Goal: Task Accomplishment & Management: Complete application form

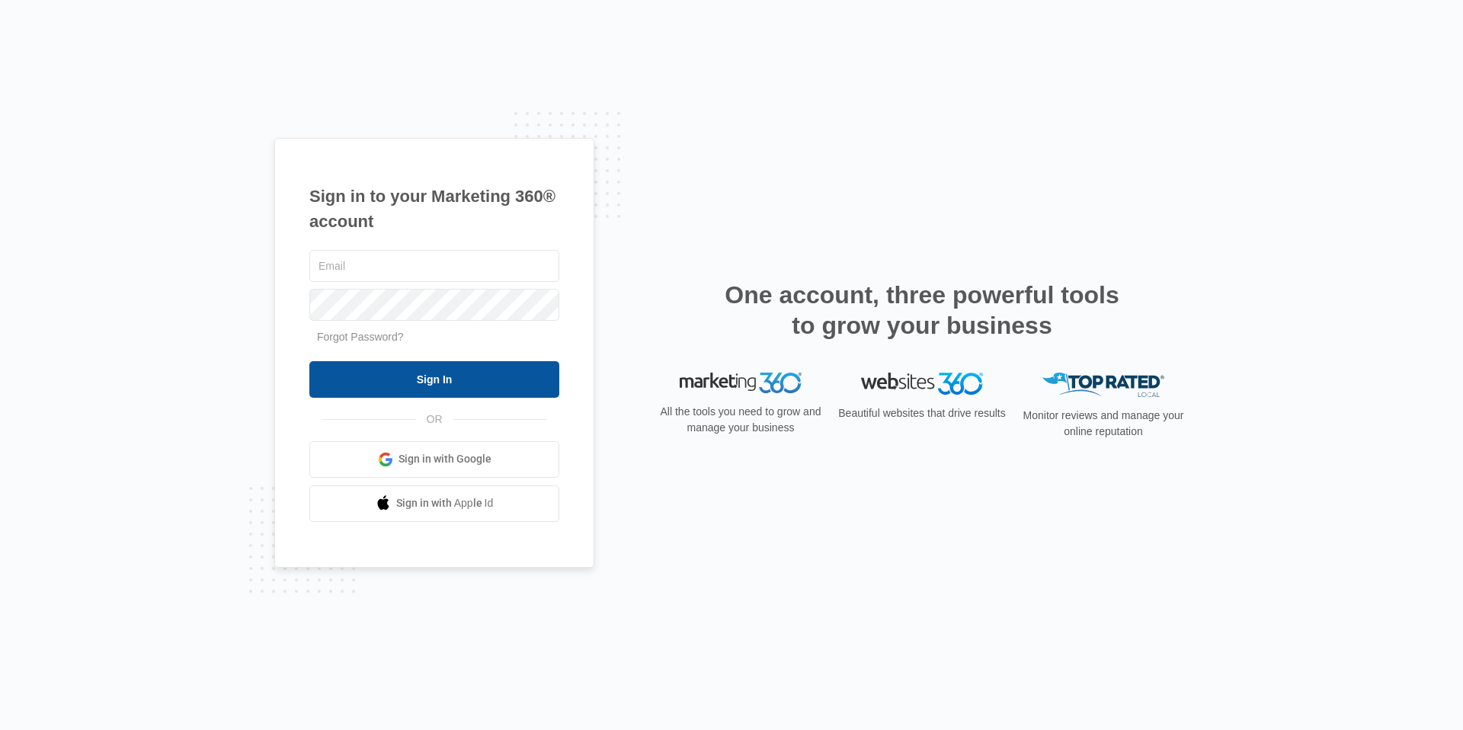
type input "[EMAIL_ADDRESS][DOMAIN_NAME]"
click at [434, 391] on input "Sign In" at bounding box center [434, 379] width 250 height 37
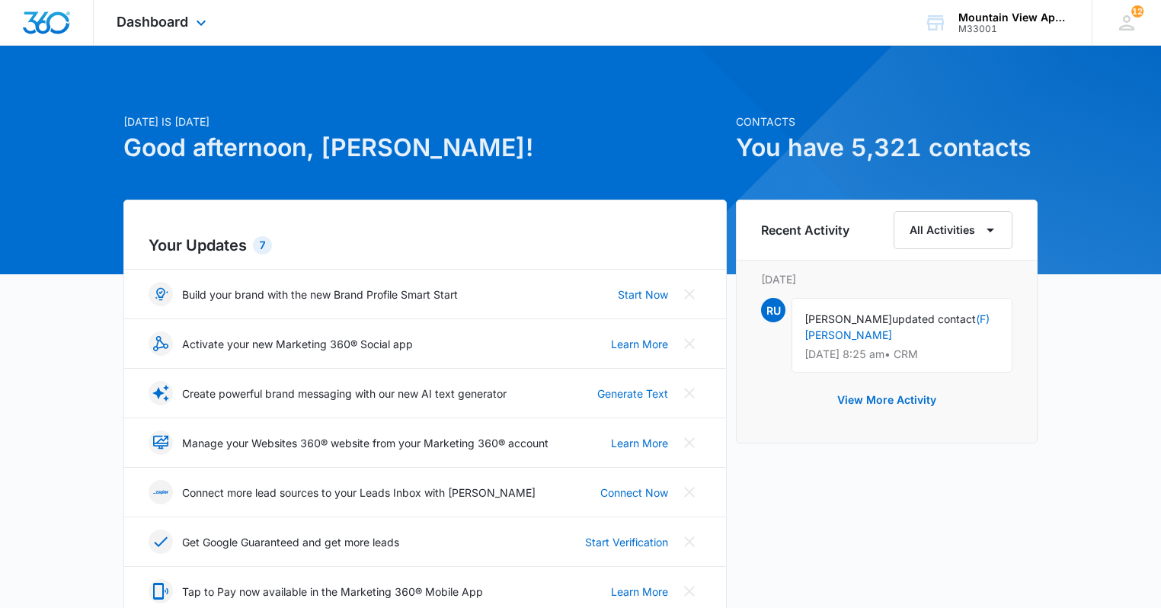
click at [177, 31] on div "Dashboard Apps Reputation Websites Forms CRM Email Social Content Ads Intellige…" at bounding box center [163, 22] width 139 height 45
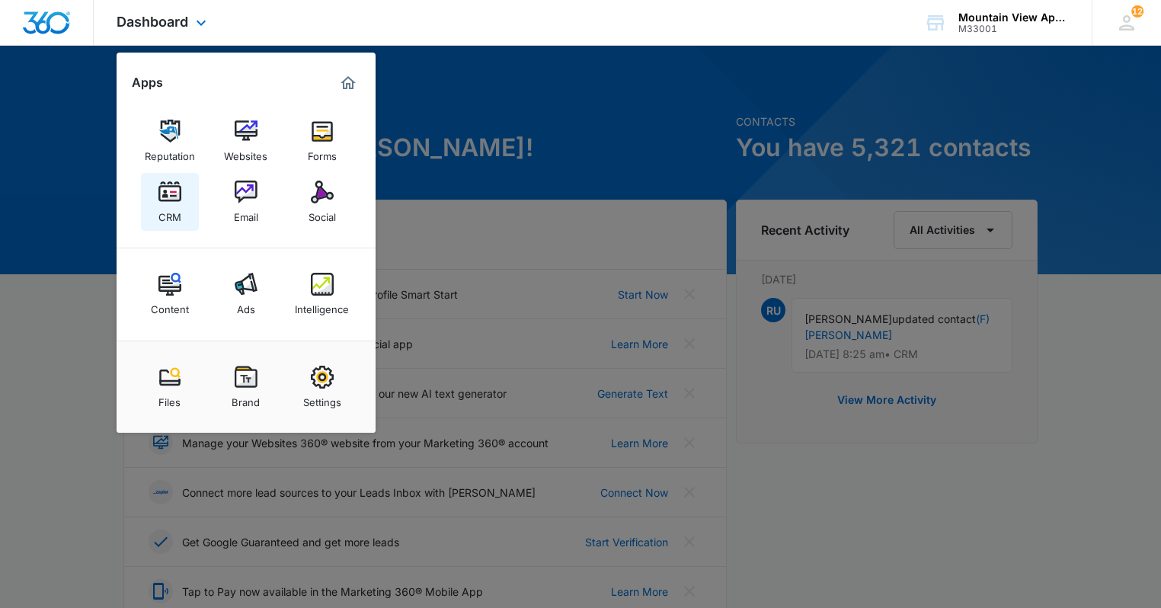
click at [177, 206] on div "CRM" at bounding box center [169, 213] width 23 height 20
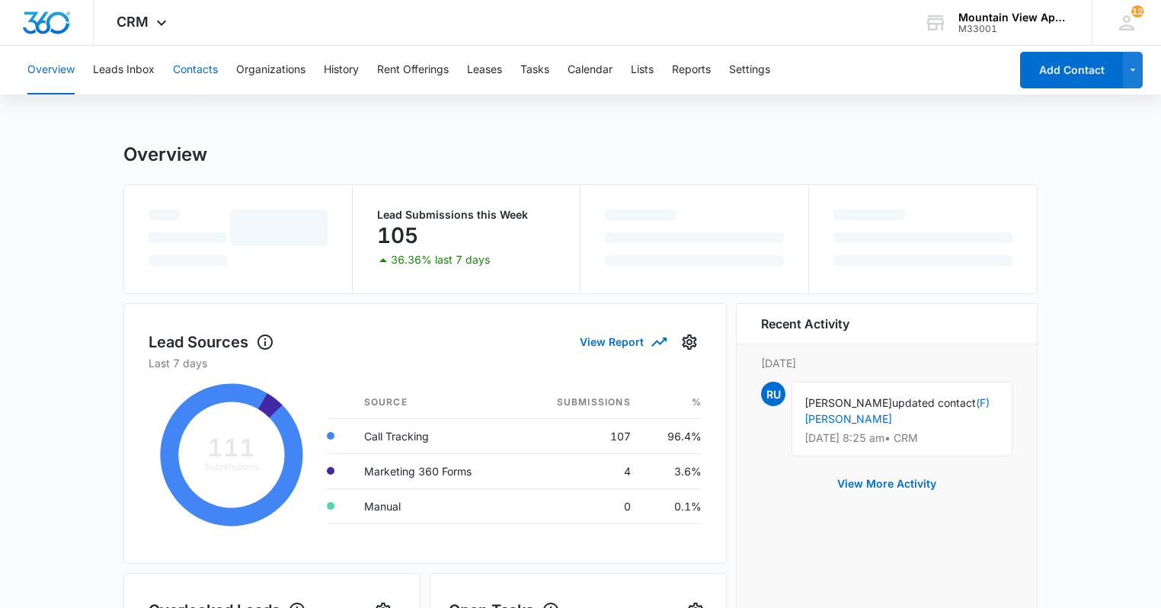
click at [205, 61] on button "Contacts" at bounding box center [195, 70] width 45 height 49
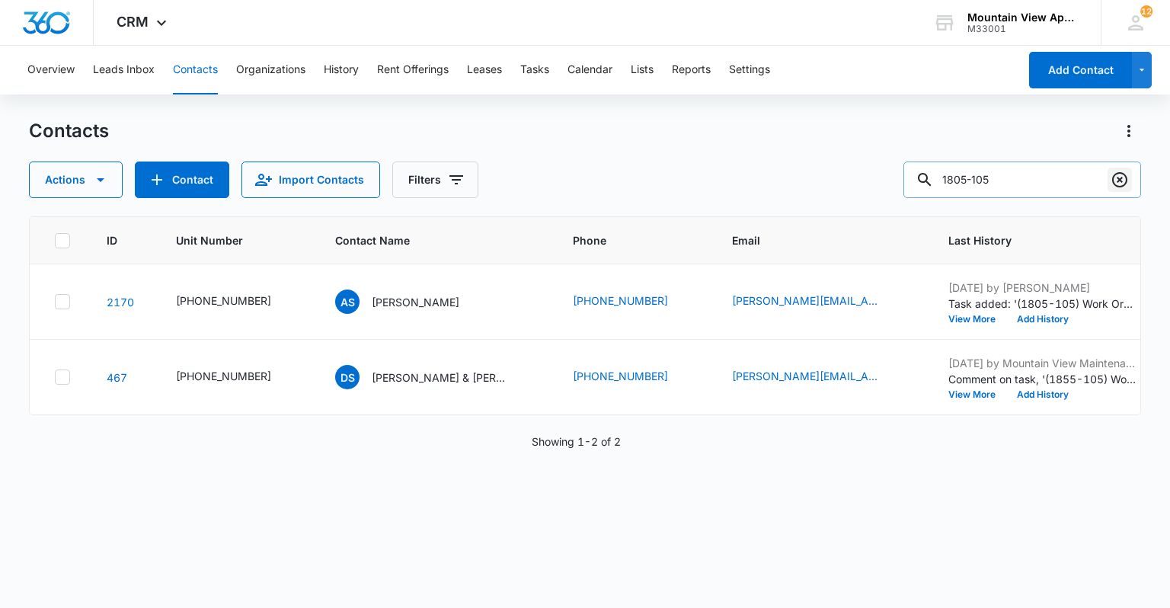
click at [1122, 178] on icon "Clear" at bounding box center [1119, 179] width 15 height 15
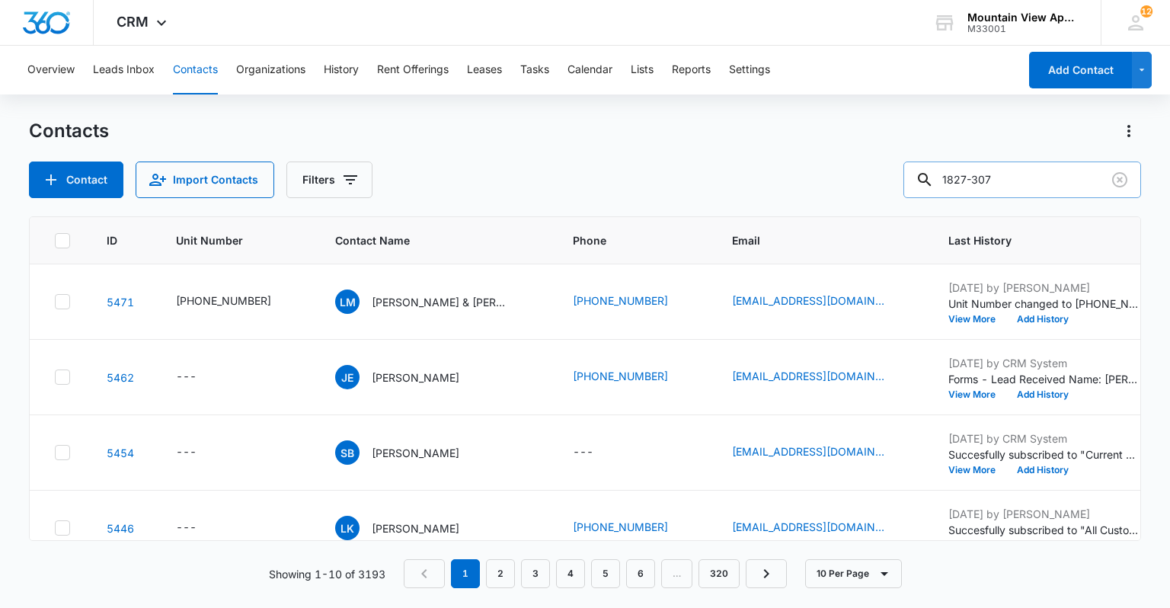
type input "1827-307"
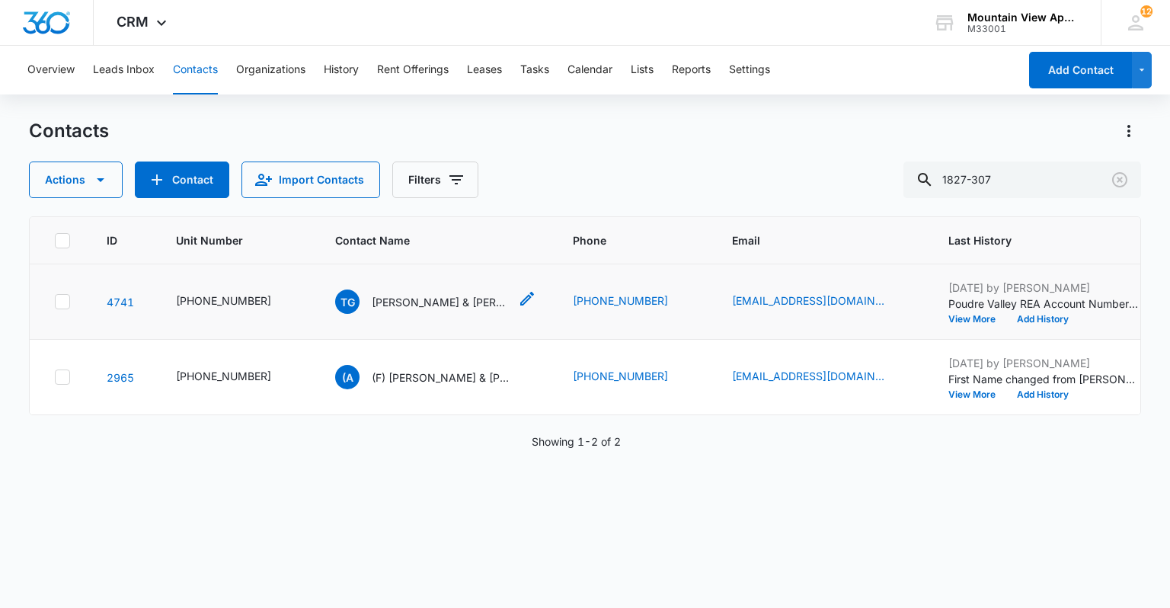
click at [408, 294] on p "[PERSON_NAME] & [PERSON_NAME]" at bounding box center [440, 302] width 137 height 16
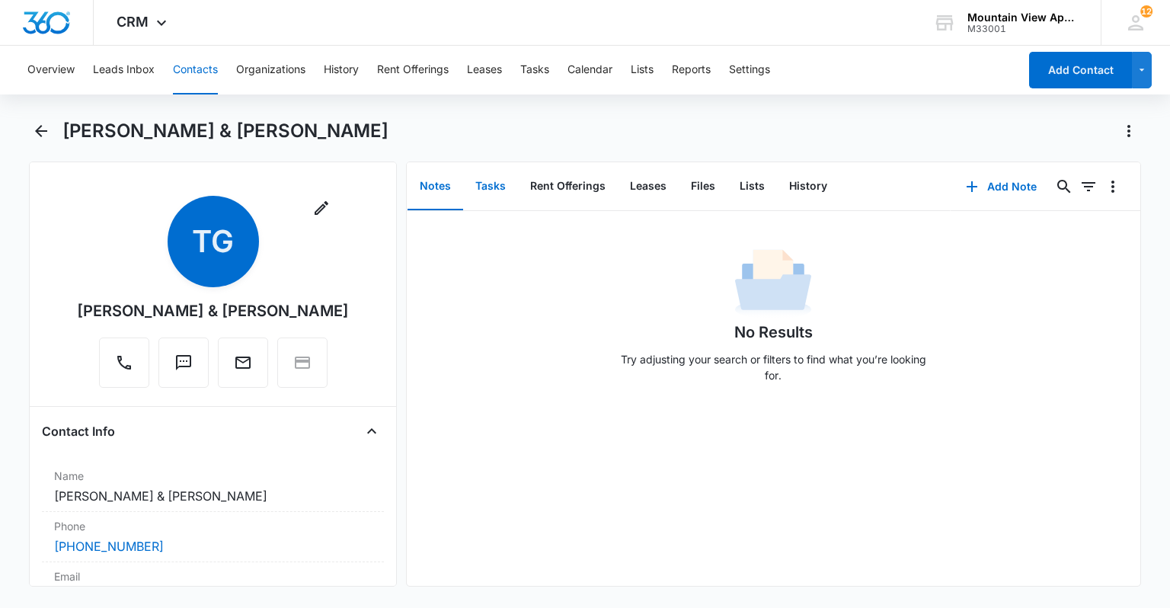
click at [493, 191] on button "Tasks" at bounding box center [490, 186] width 55 height 47
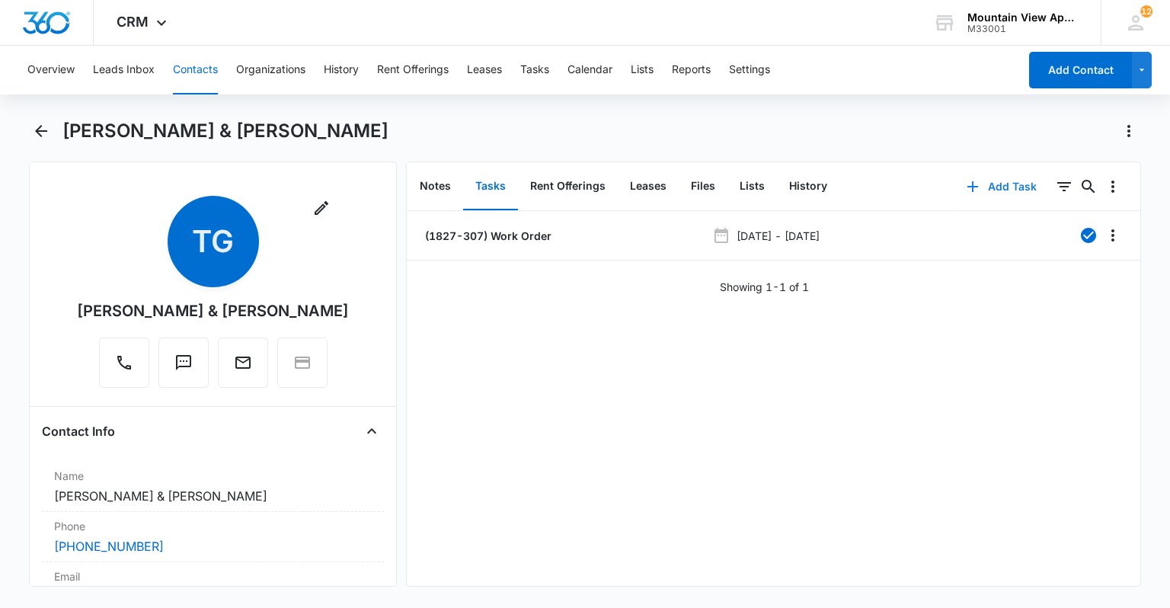
click at [997, 184] on button "Add Task" at bounding box center [1002, 186] width 101 height 37
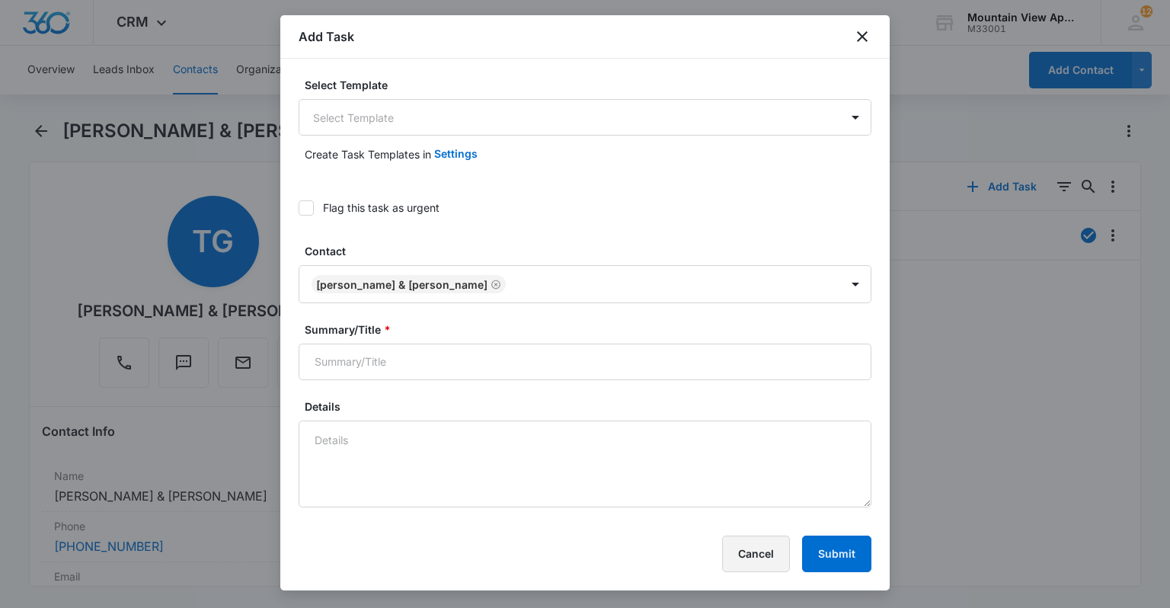
click at [762, 560] on button "Cancel" at bounding box center [756, 554] width 68 height 37
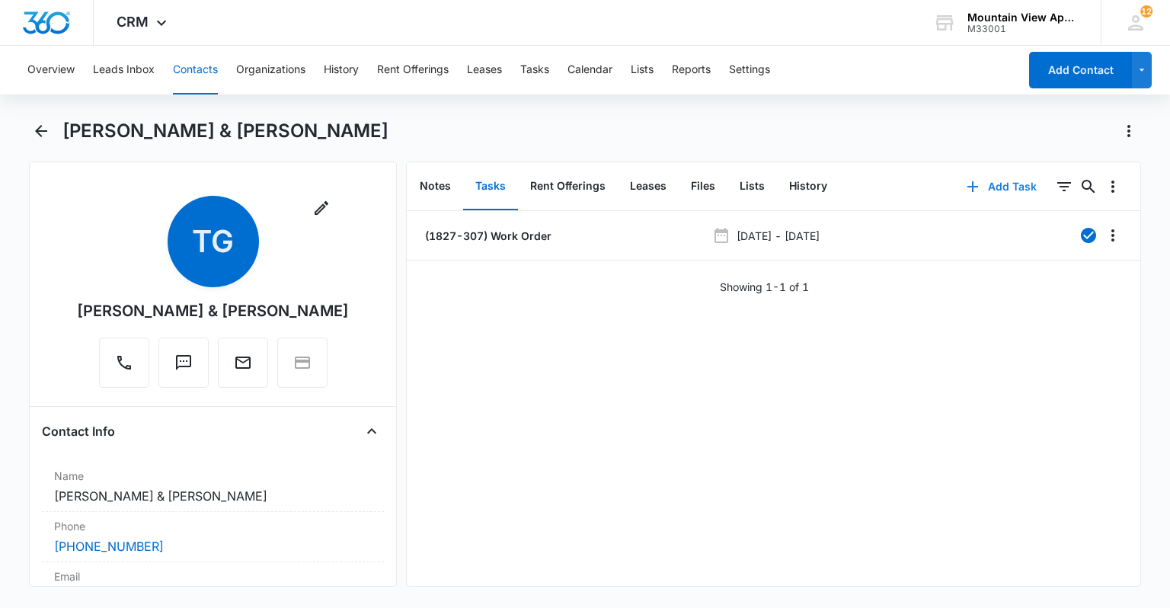
click at [997, 186] on button "Add Task" at bounding box center [1002, 186] width 101 height 37
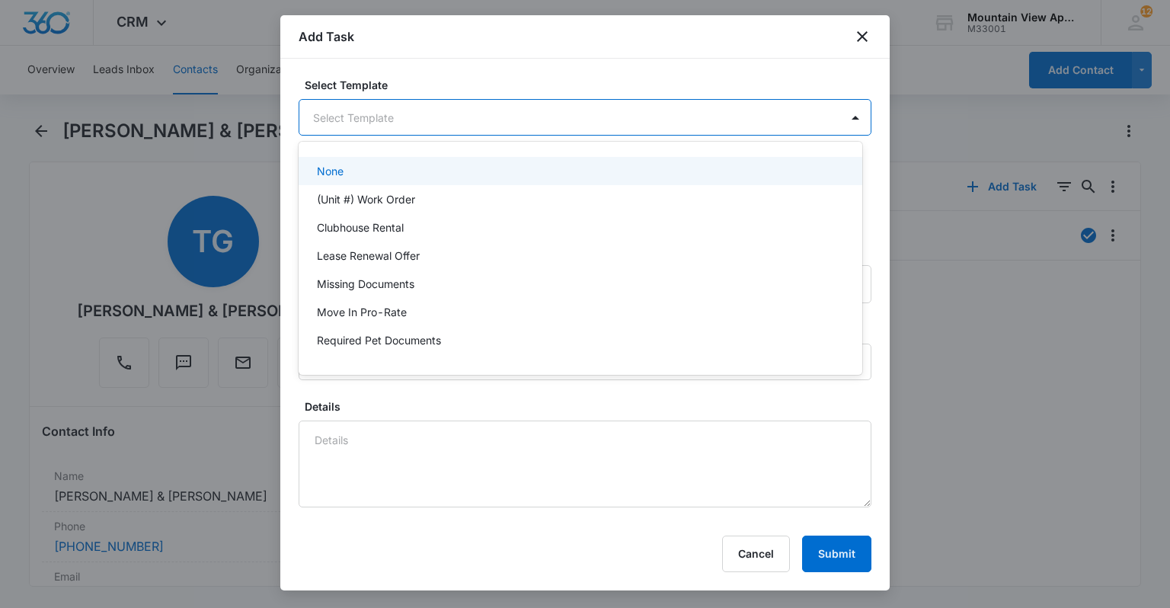
click at [392, 127] on body "CRM Apps Reputation Websites Forms CRM Email Social Content Ads Intelligence Fi…" at bounding box center [585, 304] width 1170 height 608
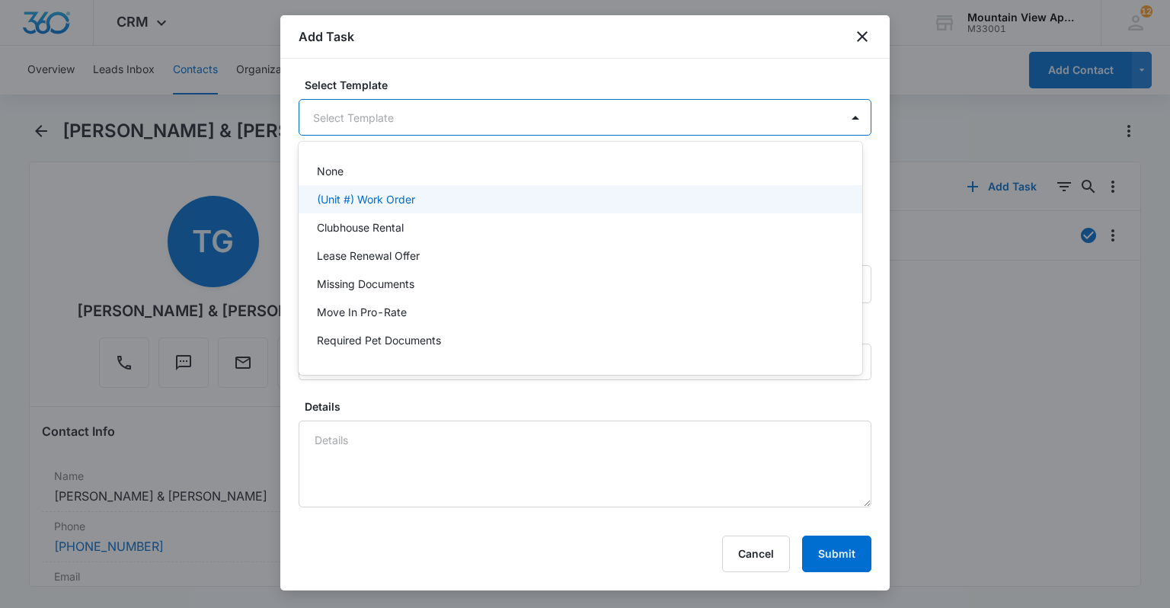
click at [388, 197] on p "(Unit #) Work Order" at bounding box center [366, 199] width 98 height 16
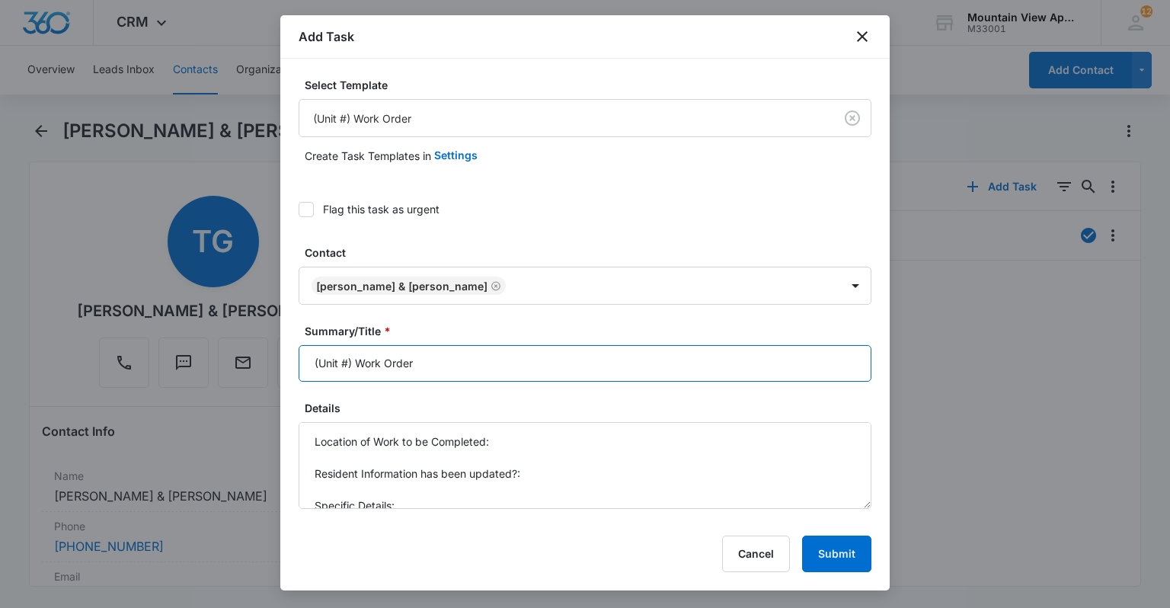
click at [349, 360] on input "(Unit #) Work Order" at bounding box center [585, 363] width 573 height 37
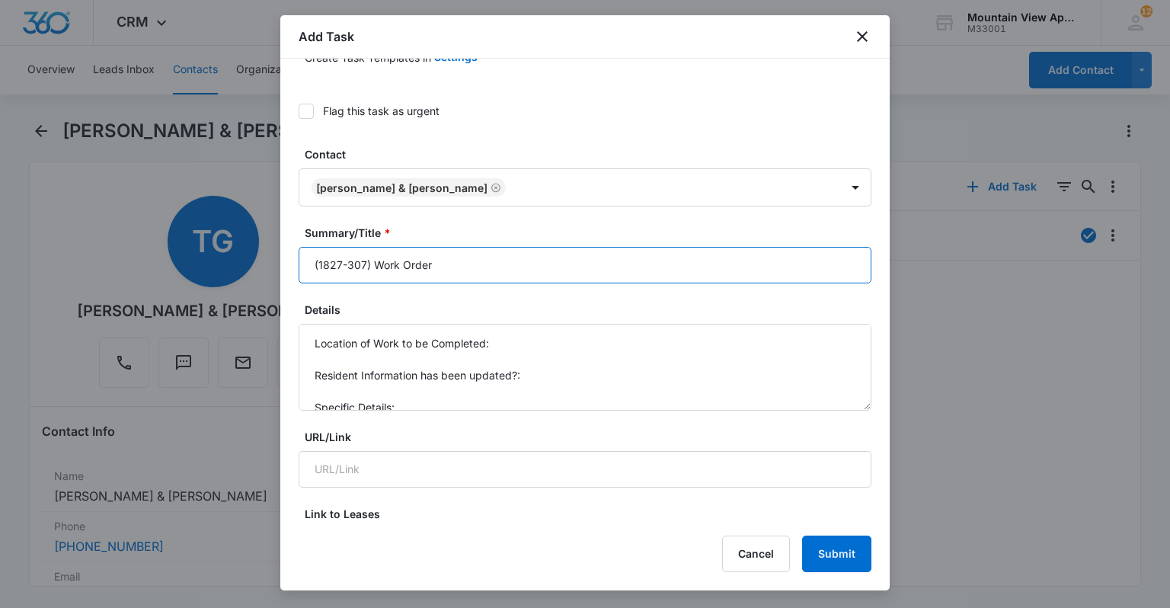
scroll to position [122, 0]
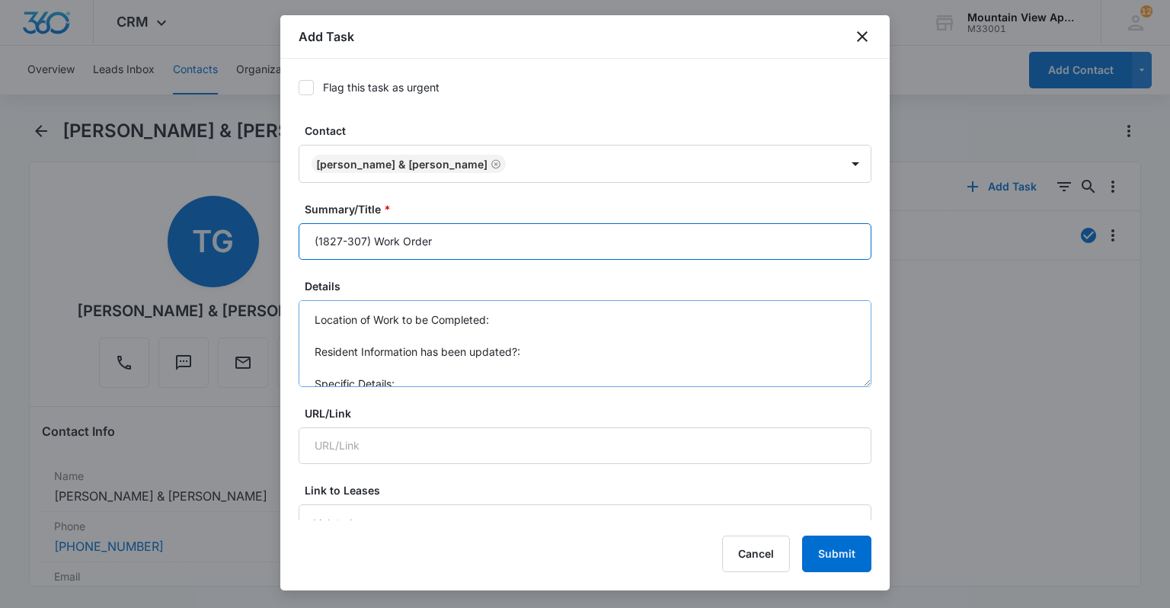
type input "(1827-307) Work Order"
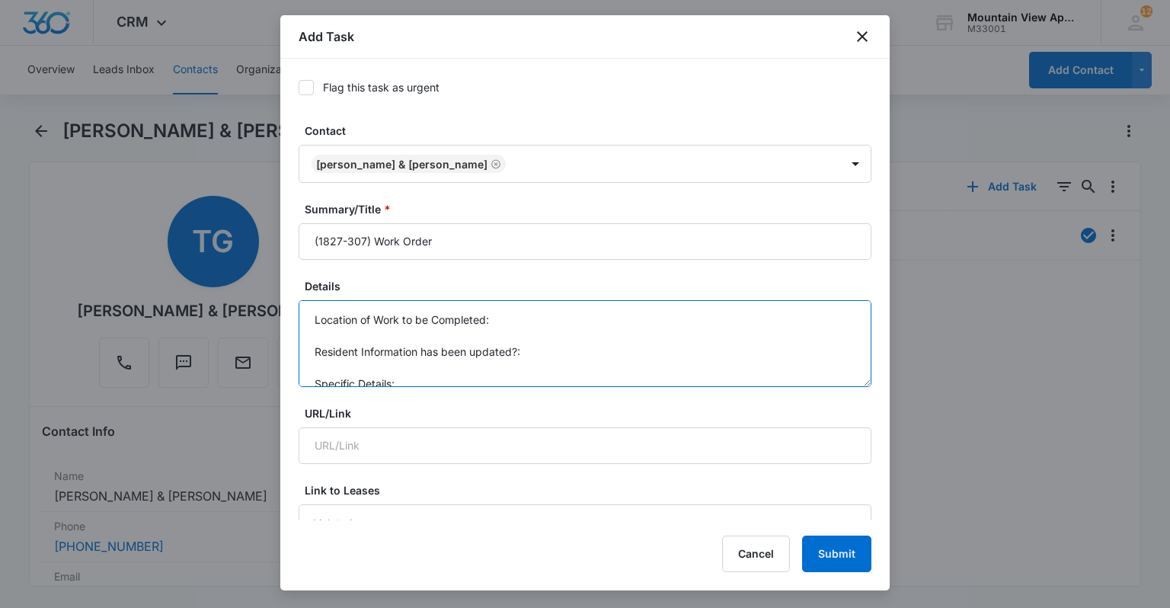
click at [557, 323] on textarea "Location of Work to be Completed: Resident Information has been updated?: Speci…" at bounding box center [585, 343] width 573 height 87
click at [566, 368] on textarea "Location of Work to be Completed: Whole Unit. Resident Information has been upd…" at bounding box center [585, 343] width 573 height 87
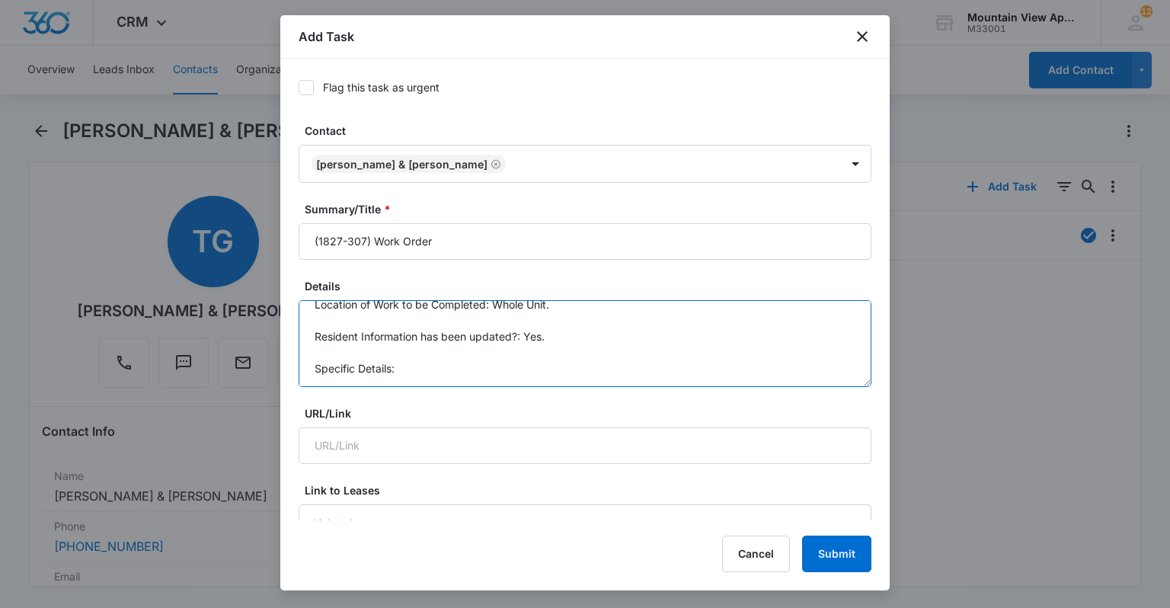
click at [566, 367] on textarea "Location of Work to be Completed: Whole Unit. Resident Information has been upd…" at bounding box center [585, 343] width 573 height 87
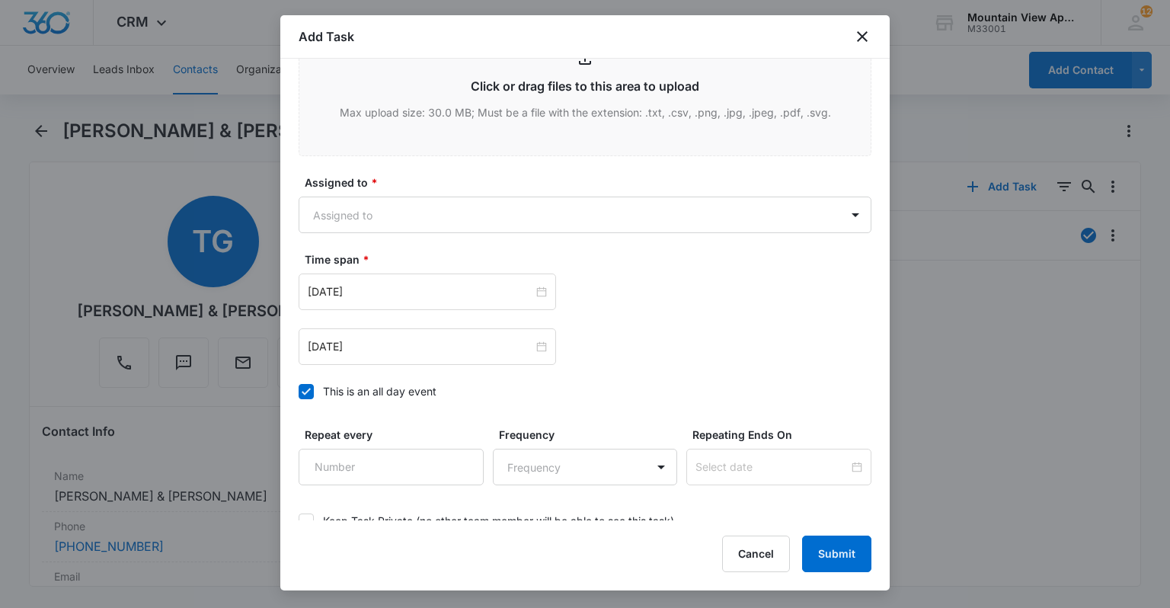
scroll to position [853, 0]
type textarea "Location of Work to be Completed: Whole Unit. Resident Information has been upd…"
click at [410, 213] on body "CRM Apps Reputation Websites Forms CRM Email Social Content Ads Intelligence Fi…" at bounding box center [585, 304] width 1170 height 608
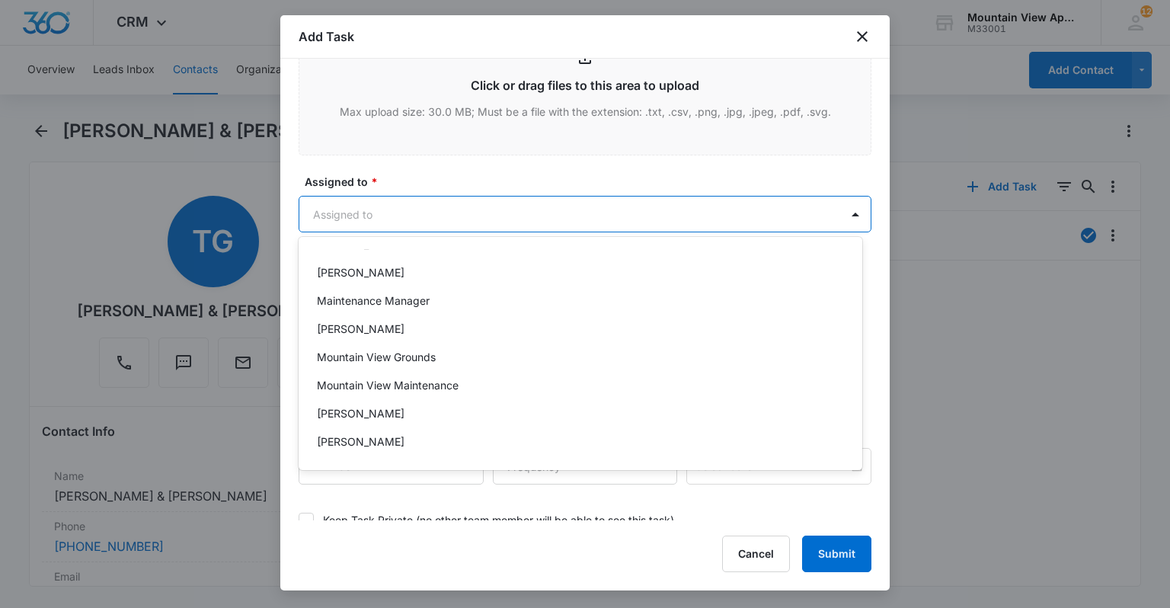
scroll to position [332, 0]
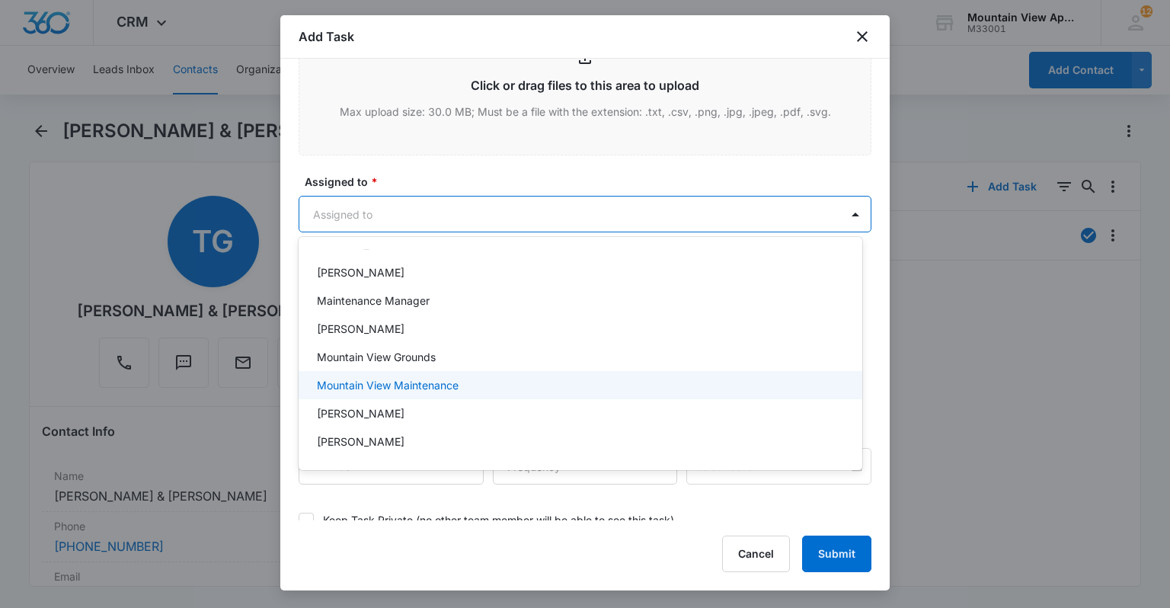
click at [501, 392] on div "Mountain View Maintenance" at bounding box center [579, 385] width 524 height 16
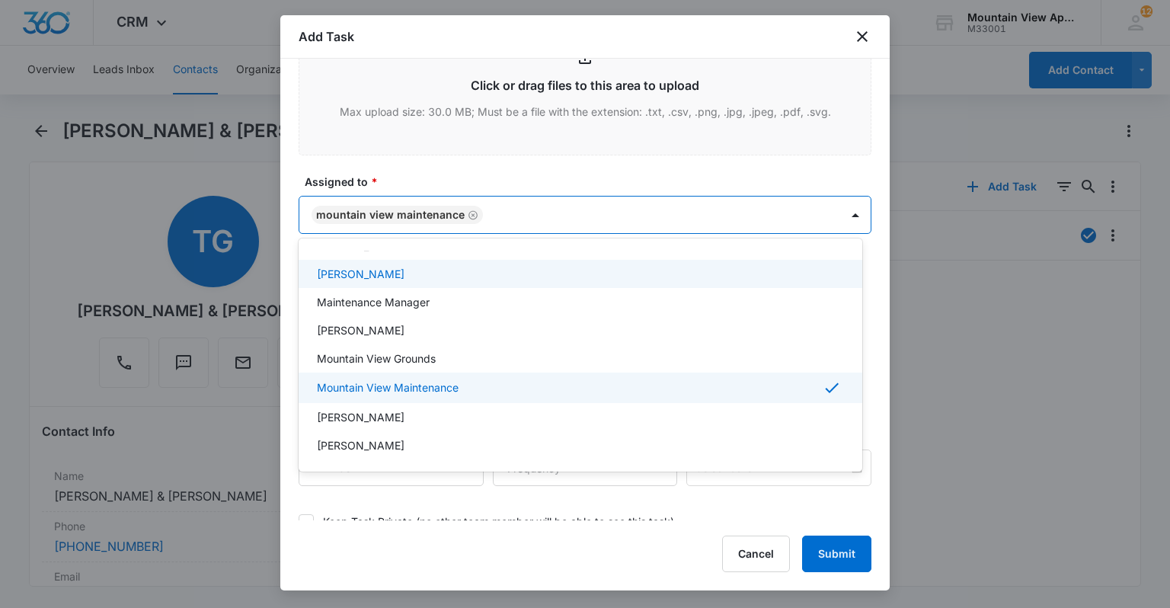
click at [539, 165] on div at bounding box center [585, 304] width 1170 height 608
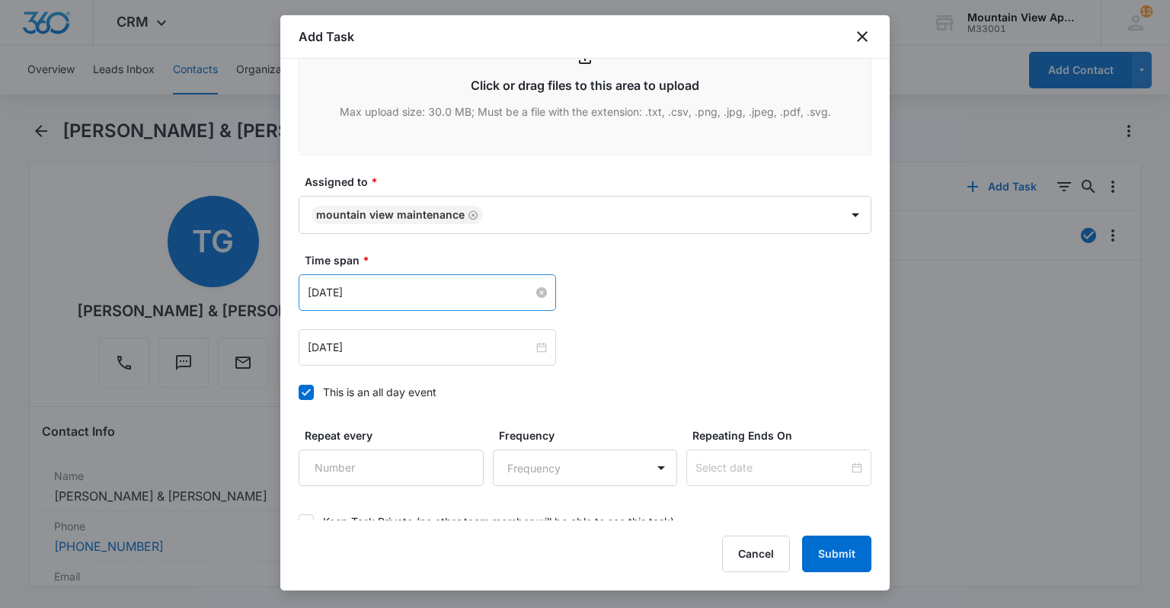
click at [325, 289] on input "[DATE]" at bounding box center [421, 292] width 226 height 17
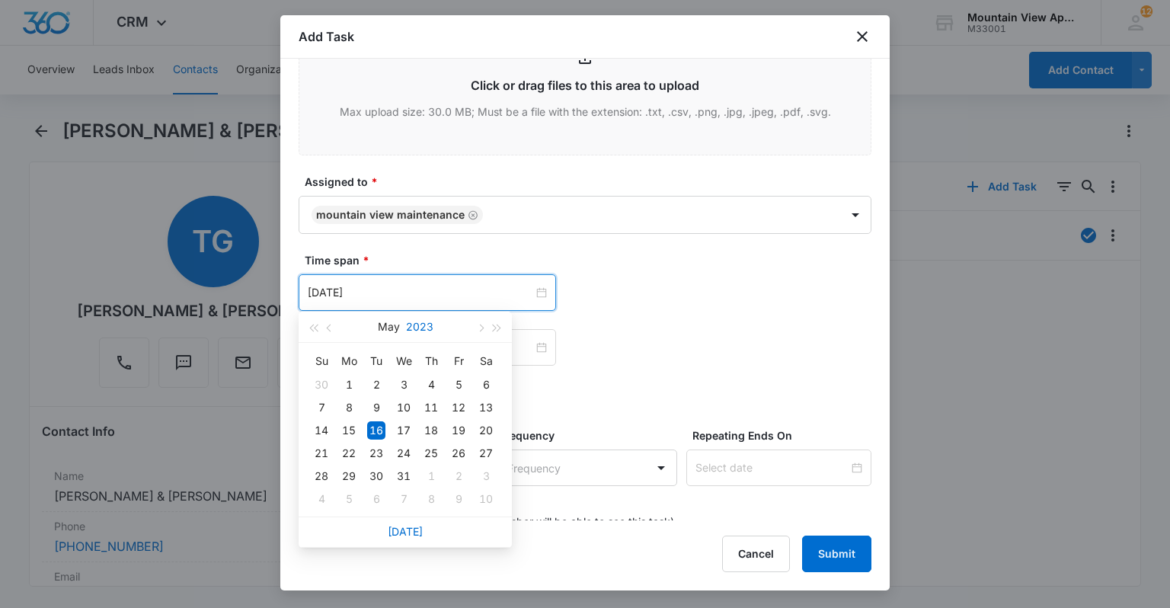
click at [415, 323] on button "2023" at bounding box center [419, 327] width 27 height 30
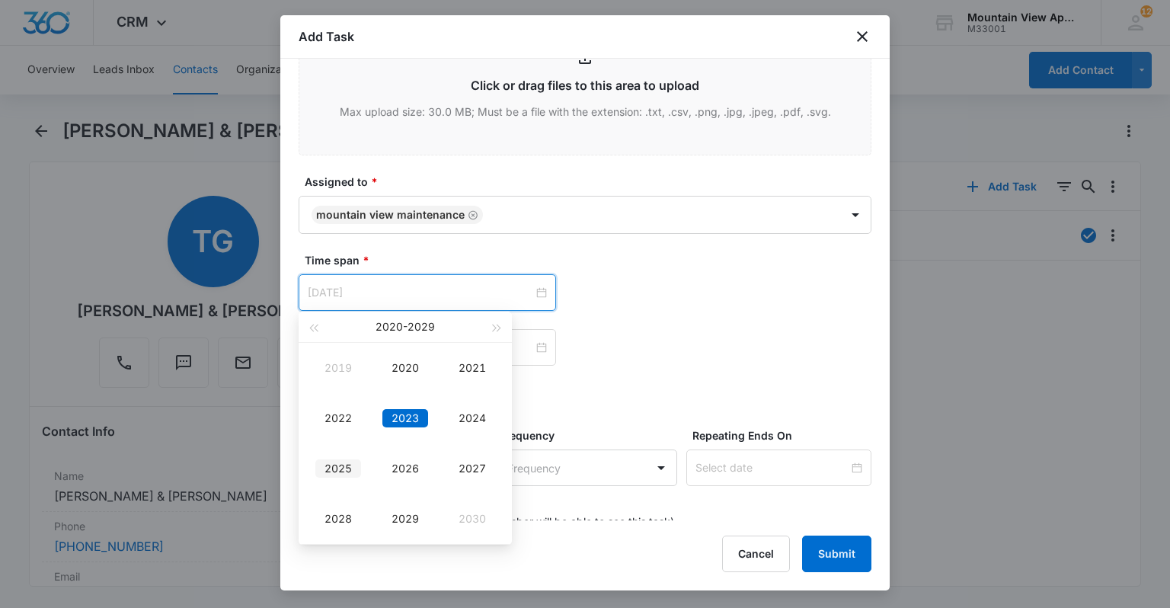
click at [344, 472] on div "2025" at bounding box center [338, 468] width 46 height 18
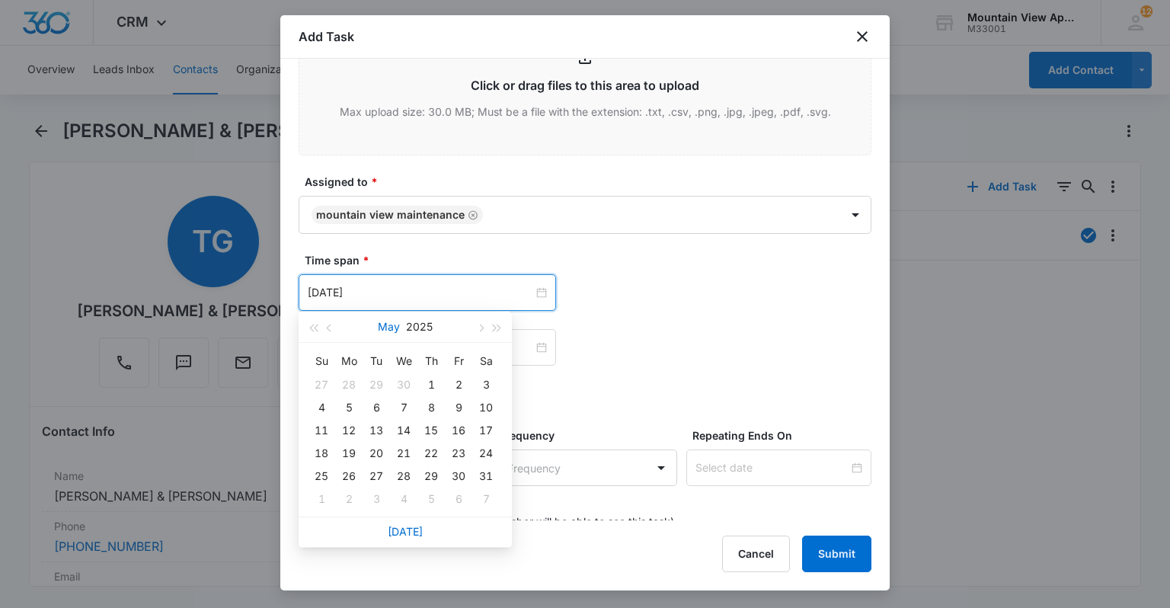
click at [388, 323] on button "May" at bounding box center [389, 327] width 22 height 30
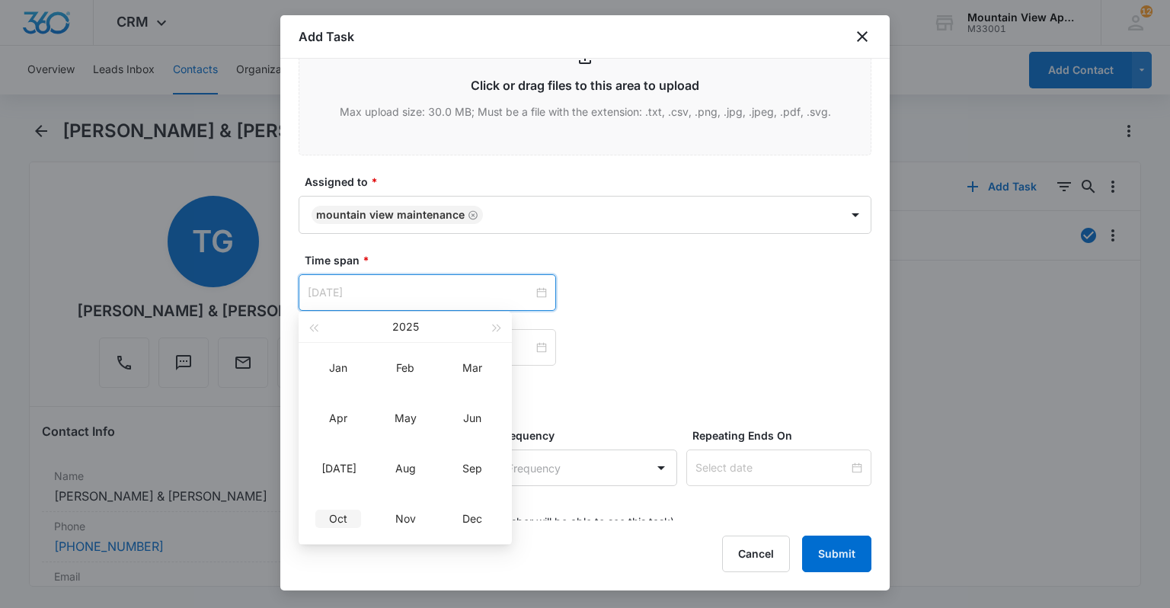
click at [341, 530] on td "Oct" at bounding box center [338, 519] width 67 height 50
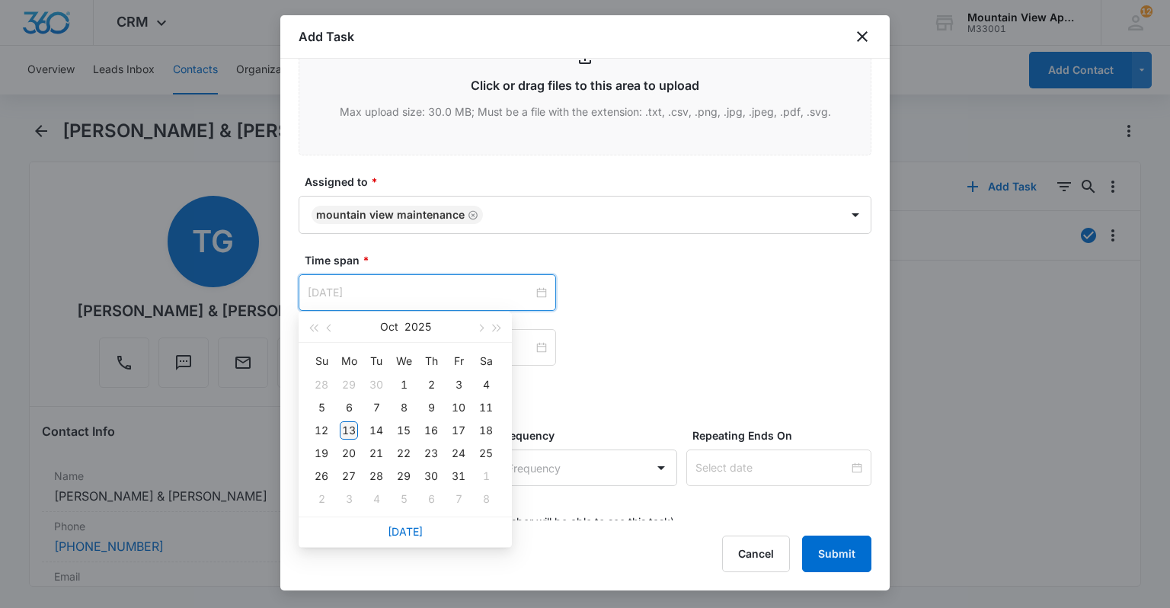
type input "[DATE]"
click at [351, 433] on div "13" at bounding box center [349, 430] width 18 height 18
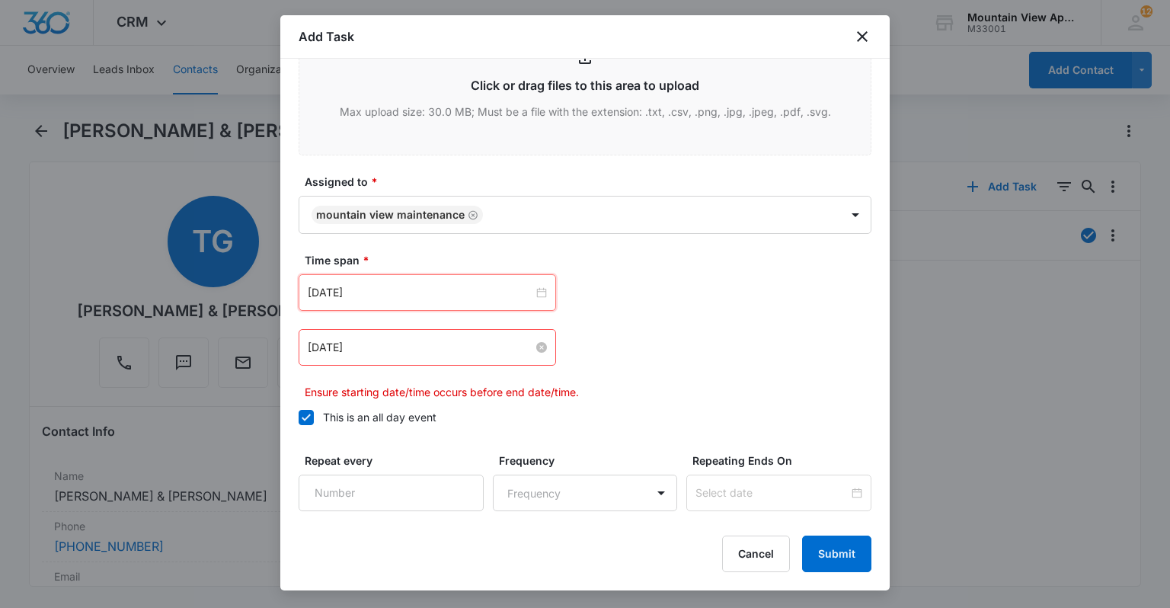
click at [310, 346] on input "[DATE]" at bounding box center [421, 347] width 226 height 17
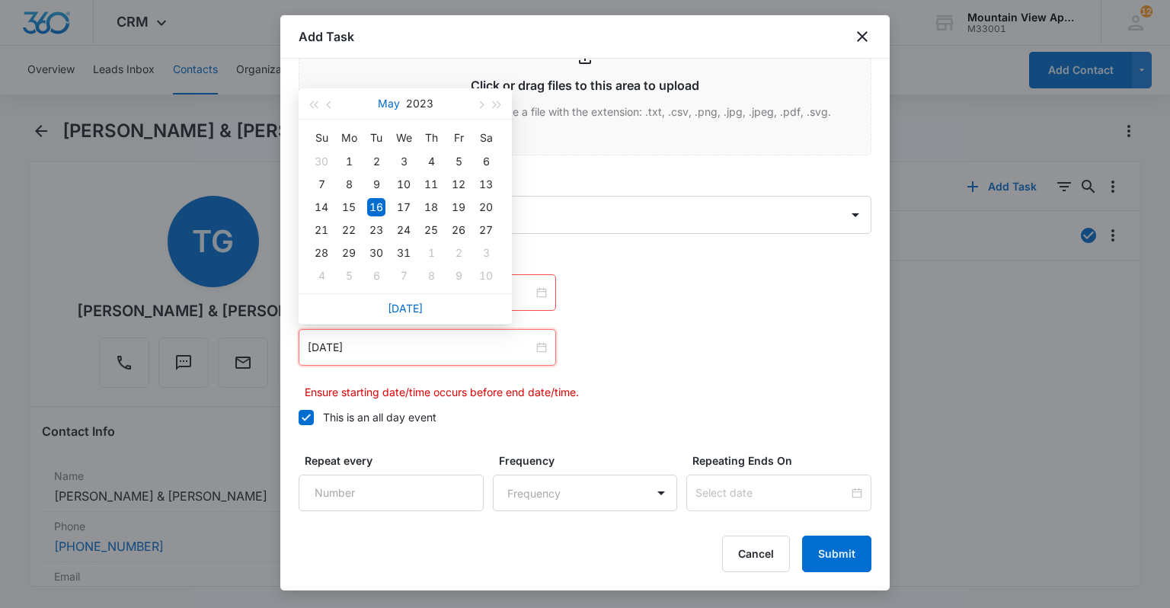
click at [381, 91] on button "May" at bounding box center [389, 103] width 22 height 30
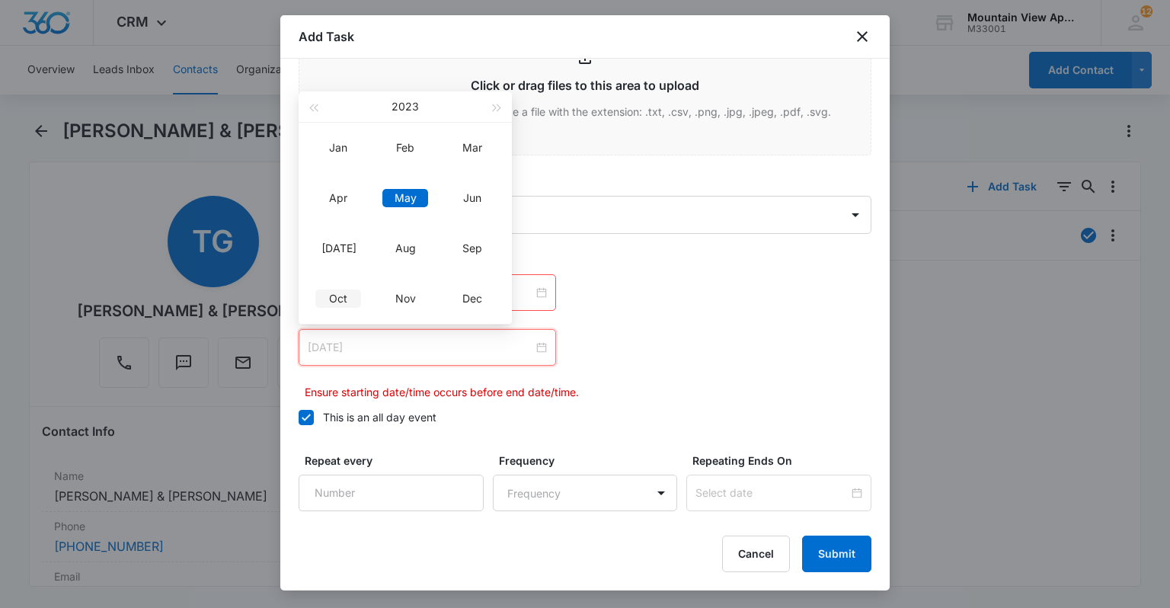
click at [341, 300] on div "Oct" at bounding box center [338, 299] width 46 height 18
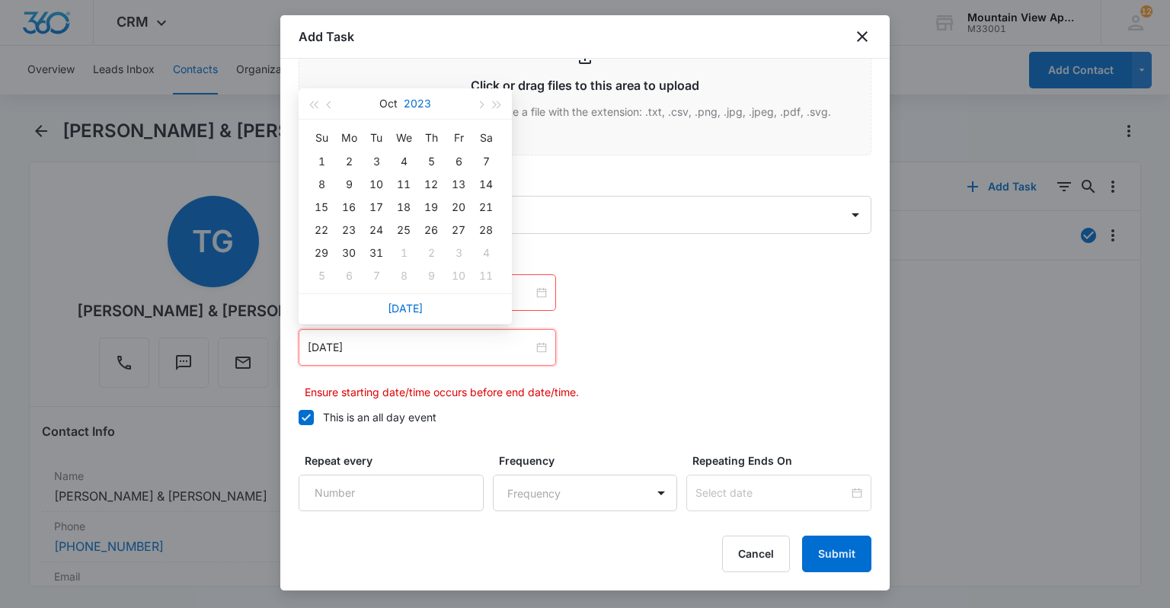
click at [430, 107] on button "2023" at bounding box center [417, 103] width 27 height 30
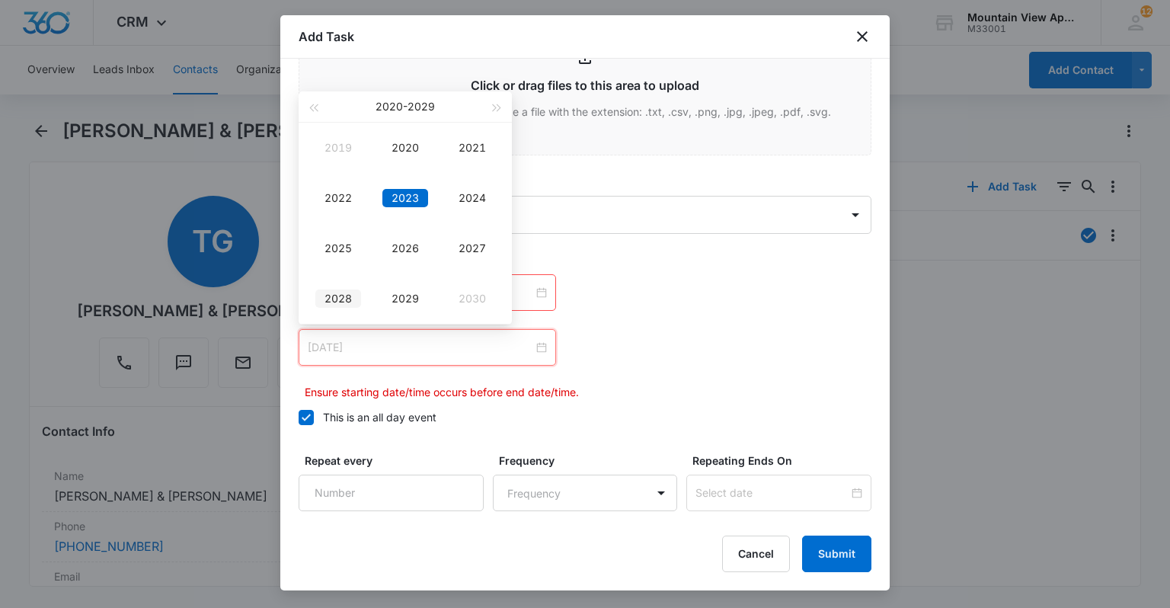
click at [328, 293] on div "2028" at bounding box center [338, 299] width 46 height 18
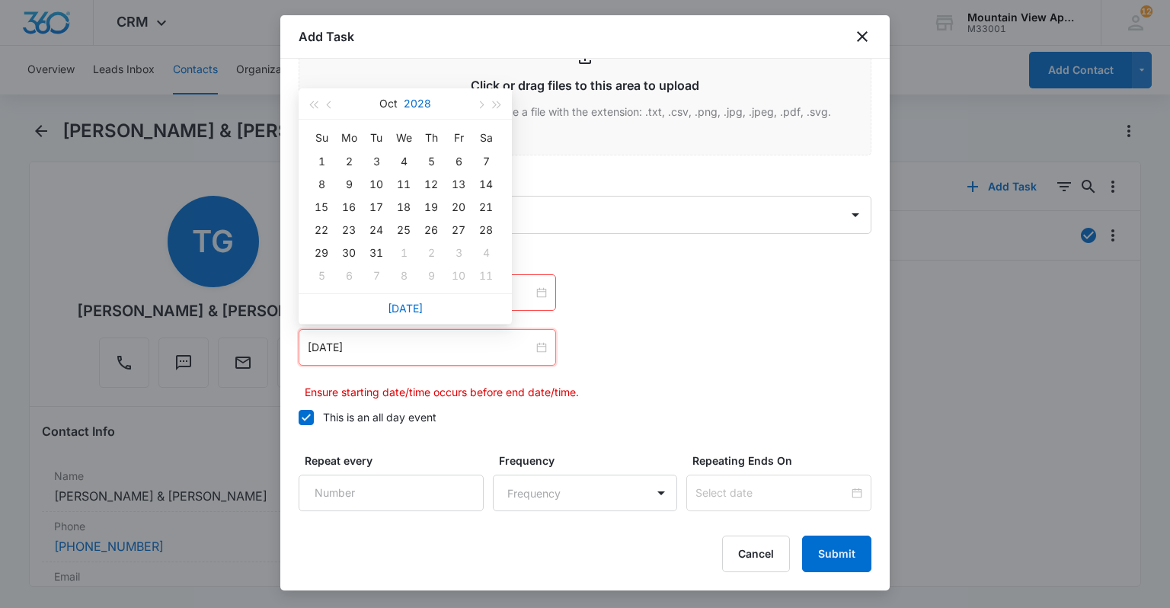
click at [430, 99] on button "2028" at bounding box center [417, 103] width 27 height 30
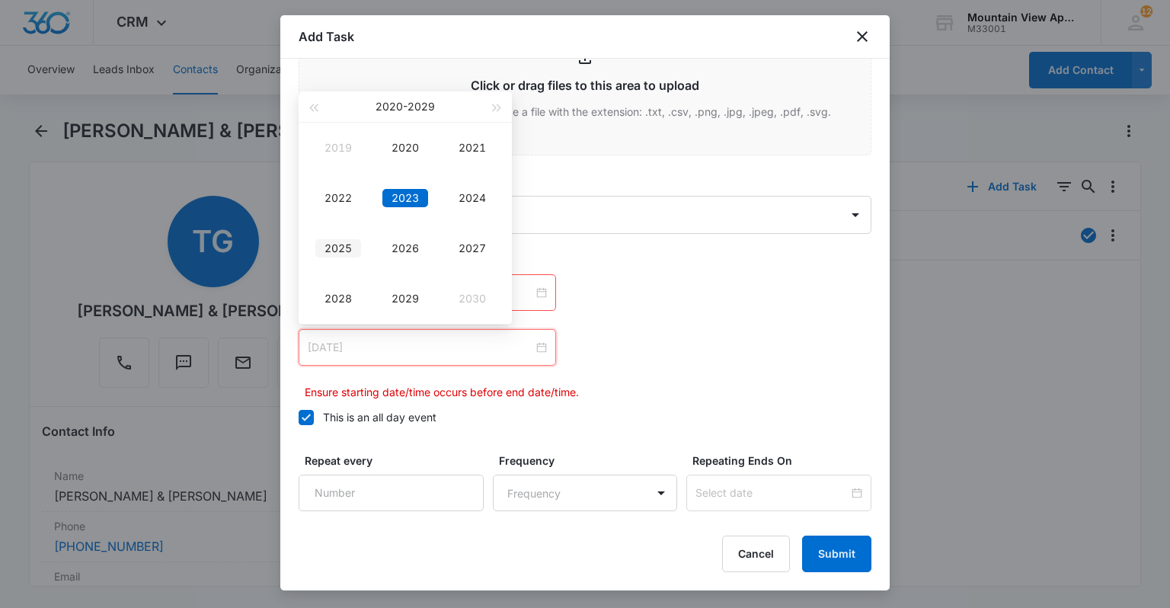
click at [342, 251] on div "2025" at bounding box center [338, 248] width 46 height 18
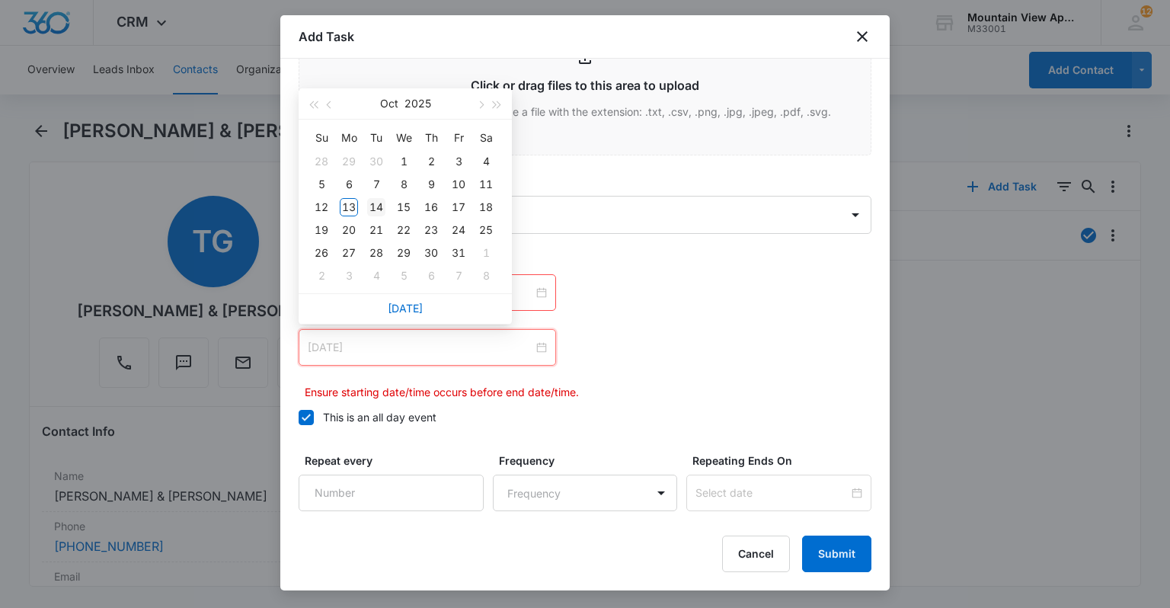
type input "[DATE]"
click at [382, 207] on div "14" at bounding box center [376, 207] width 18 height 18
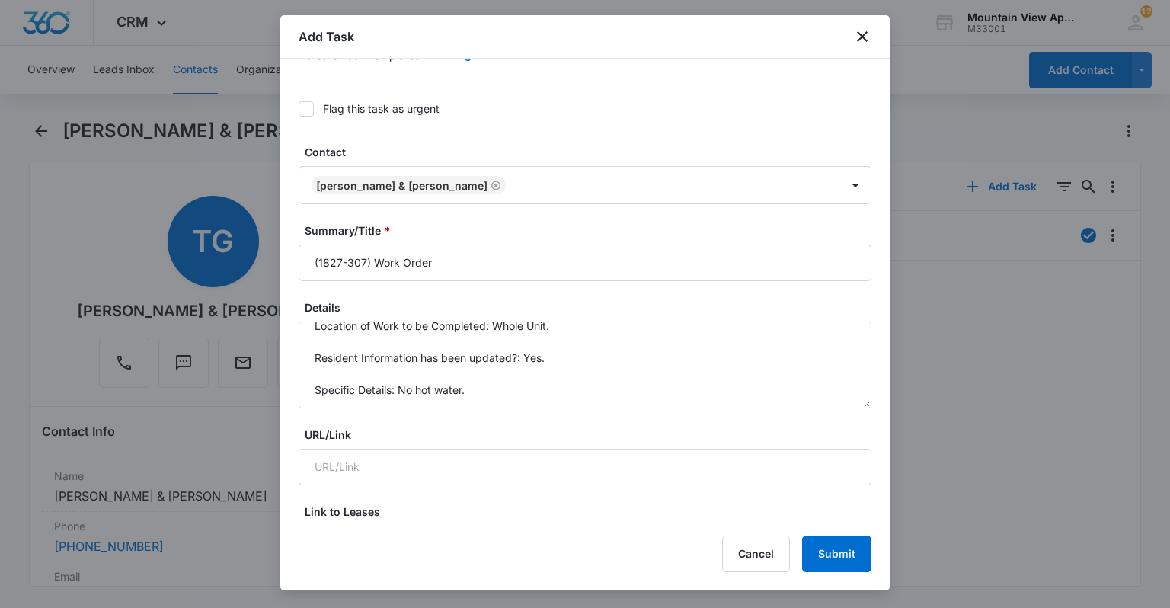
scroll to position [93, 0]
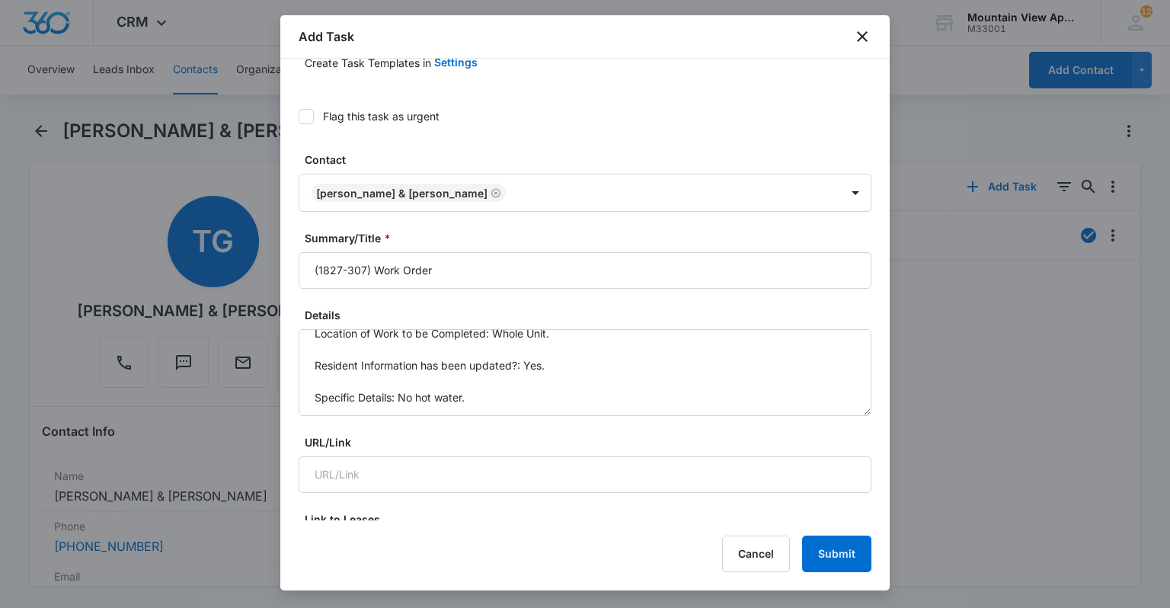
click at [307, 115] on icon at bounding box center [306, 116] width 9 height 7
click at [299, 117] on input "Flag this task as urgent" at bounding box center [299, 117] width 0 height 0
click at [841, 547] on button "Submit" at bounding box center [836, 554] width 69 height 37
